Goal: Task Accomplishment & Management: Manage account settings

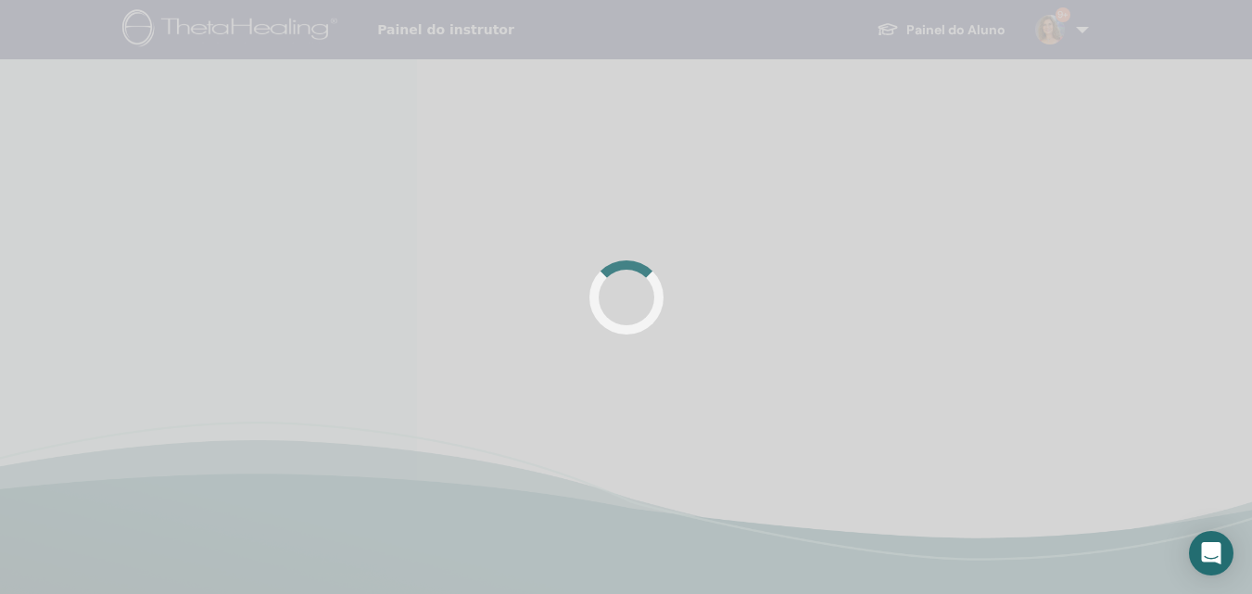
scroll to position [185, 0]
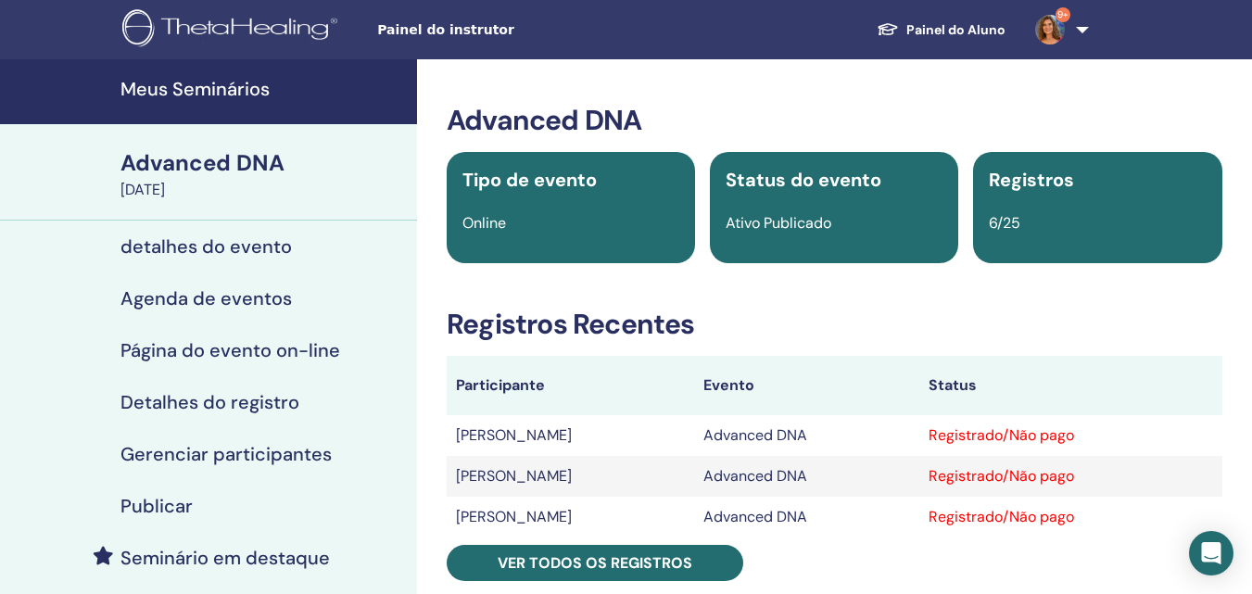
click at [174, 81] on h4 "Meus Seminários" at bounding box center [262, 89] width 285 height 22
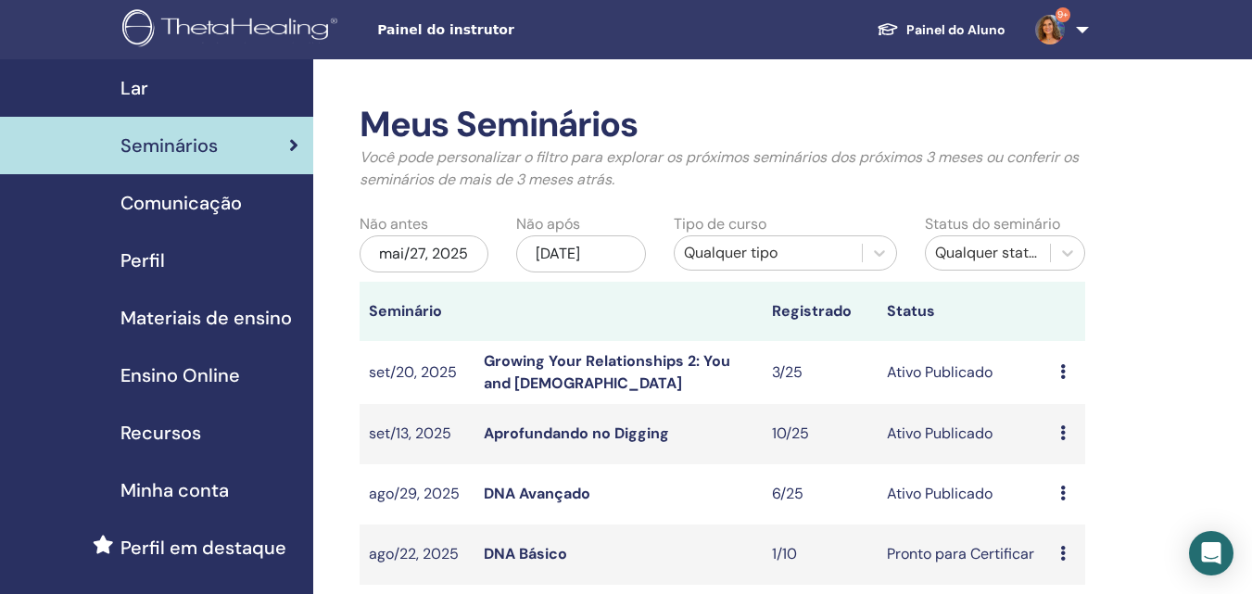
scroll to position [278, 0]
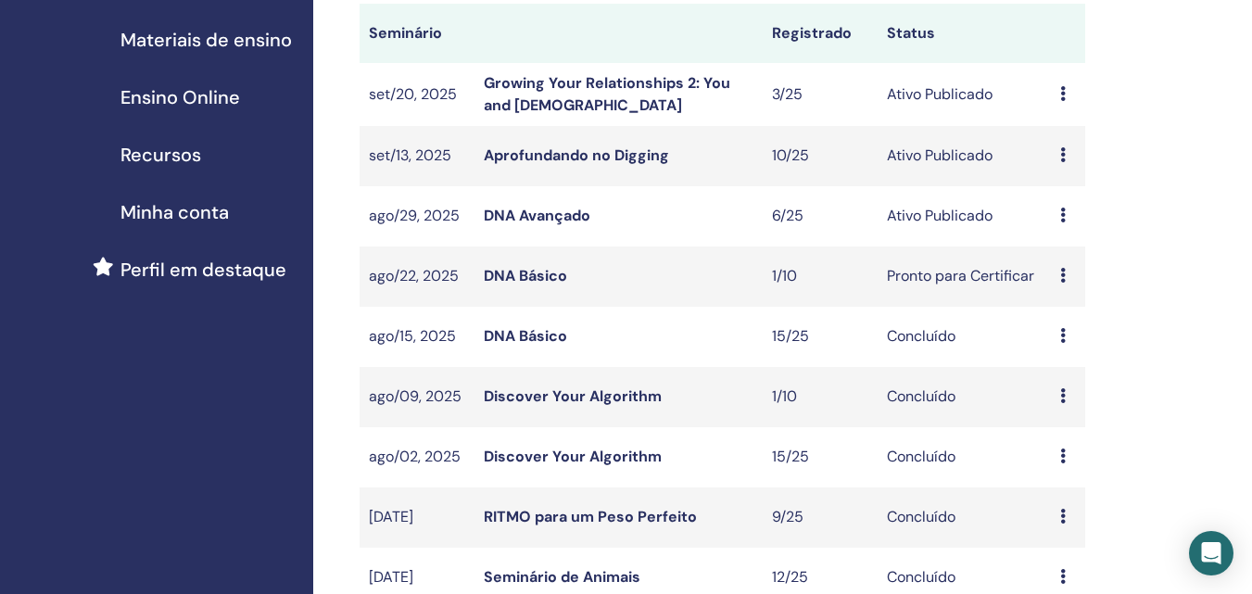
click at [593, 152] on link "Aprofundando no Digging" at bounding box center [576, 154] width 185 height 19
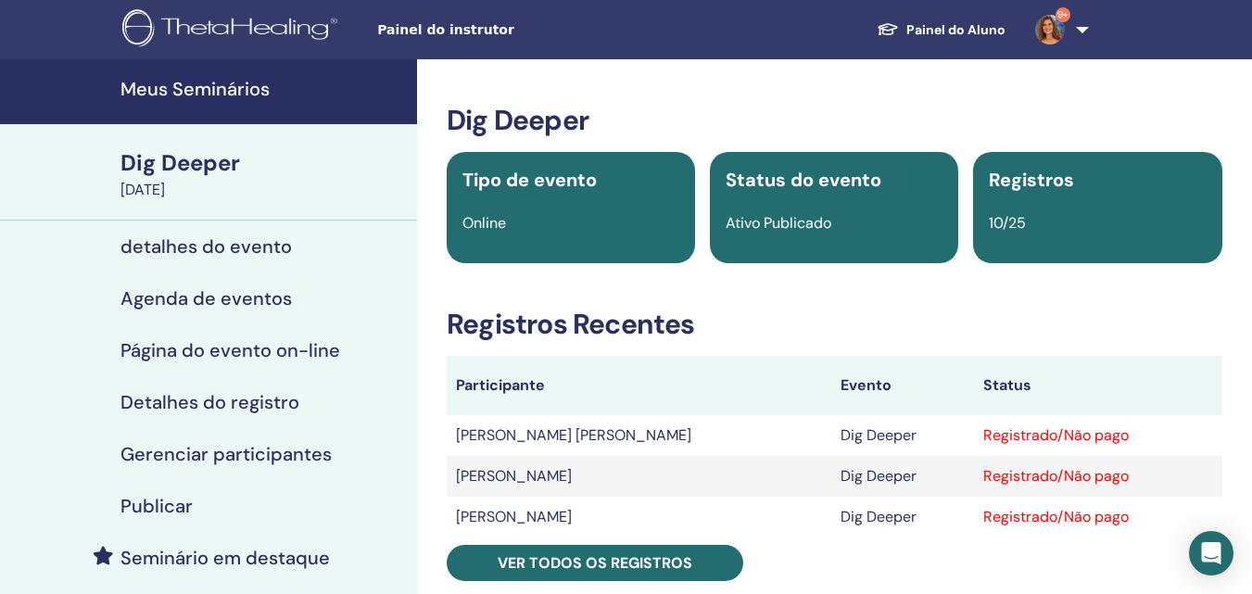
click at [240, 85] on h4 "Meus Seminários" at bounding box center [262, 89] width 285 height 22
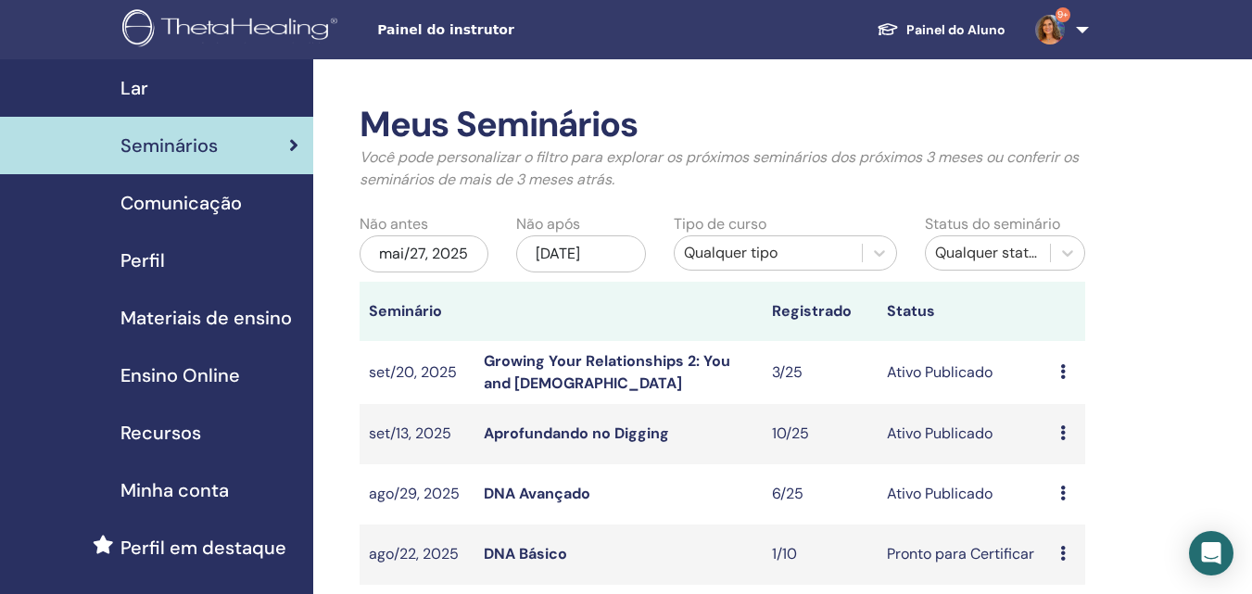
click at [595, 353] on link "Growing Your Relationships 2: You and God" at bounding box center [607, 372] width 246 height 42
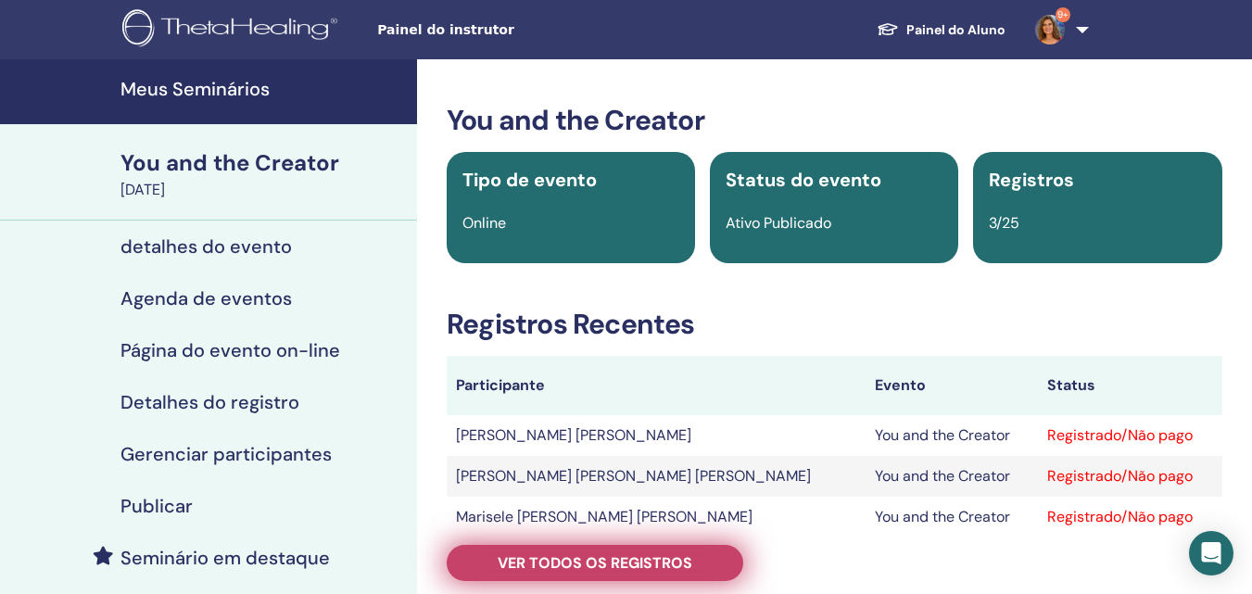
click at [664, 563] on span "Ver todos os registros" at bounding box center [595, 562] width 195 height 19
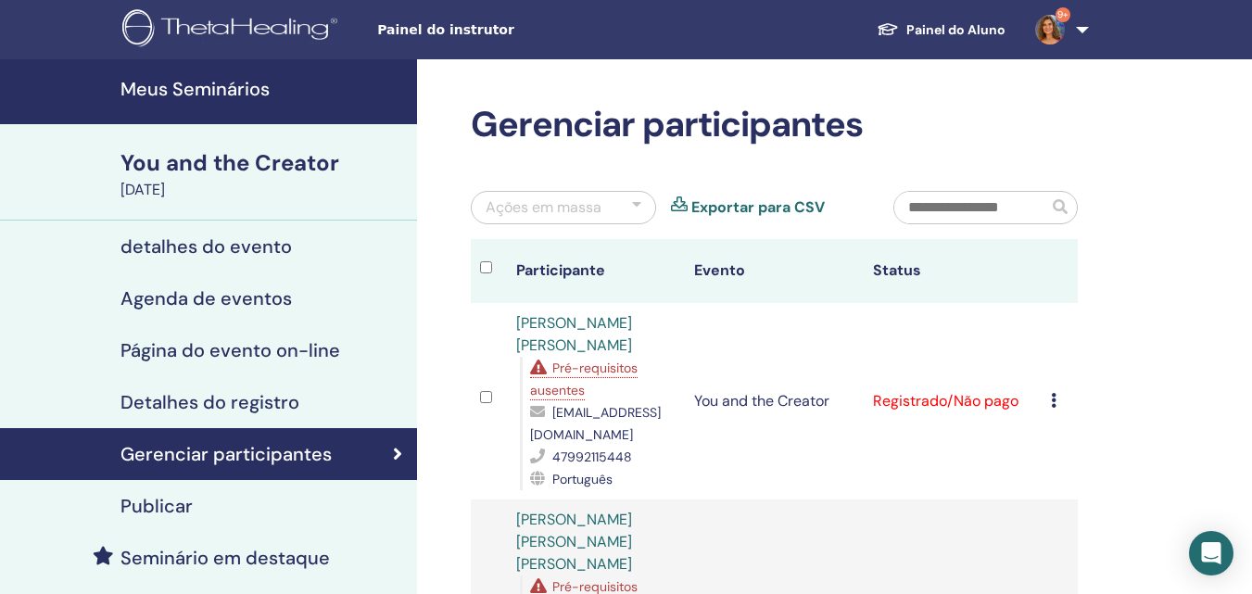
click at [602, 367] on span "Pré-requisitos ausentes" at bounding box center [583, 379] width 107 height 39
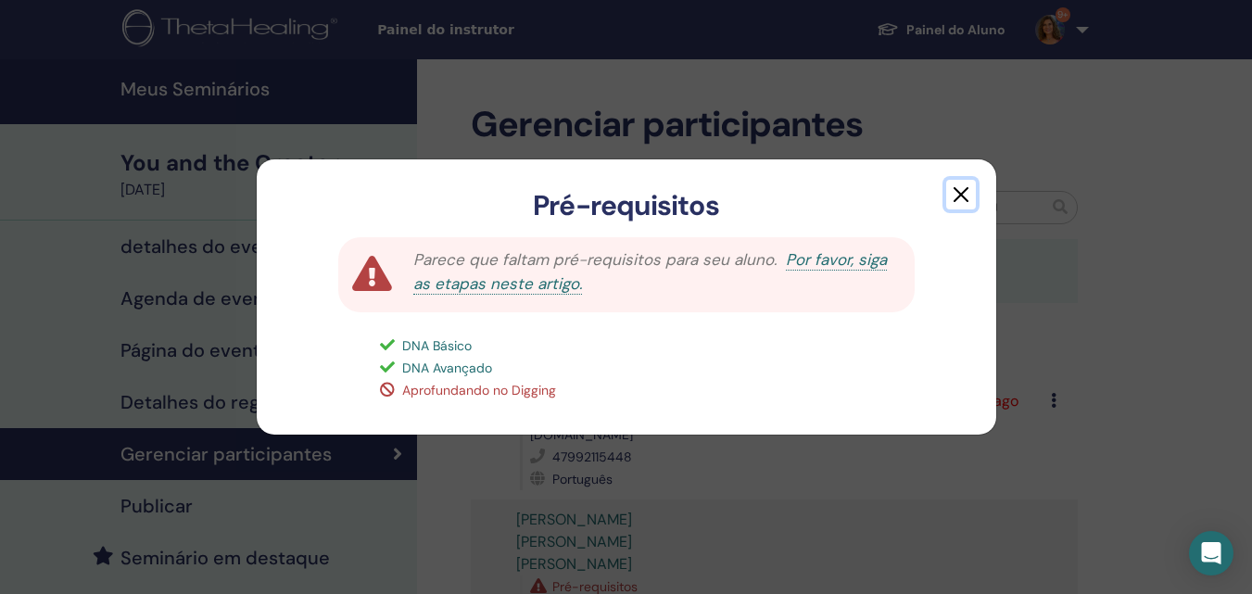
click at [965, 196] on button "button" at bounding box center [961, 195] width 30 height 30
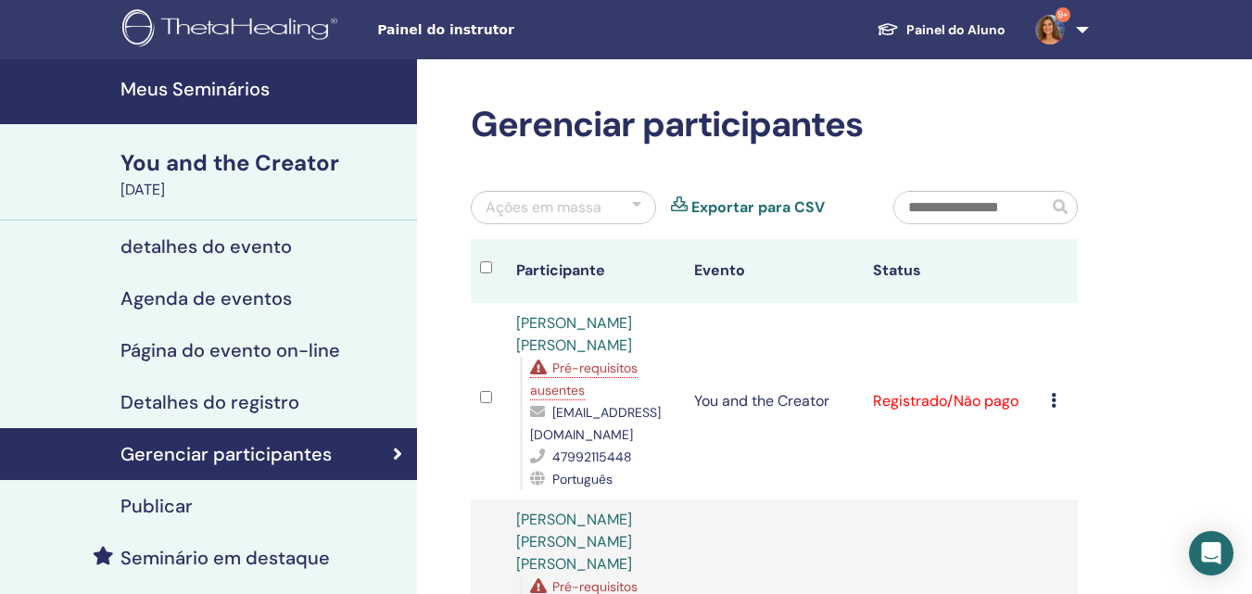
click at [199, 88] on h4 "Meus Seminários" at bounding box center [262, 89] width 285 height 22
